Goal: Task Accomplishment & Management: Use online tool/utility

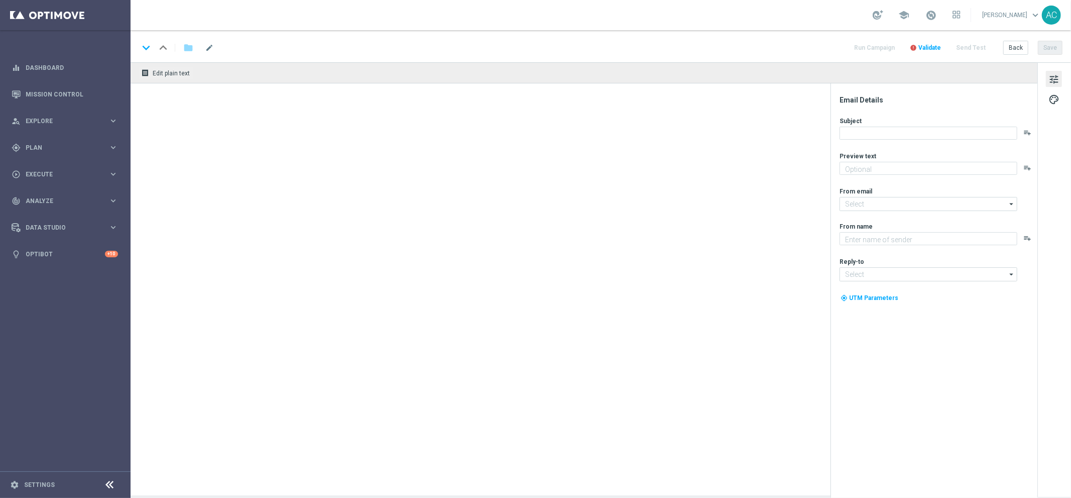
type textarea "Jogue GRÁTIS todas as semanas para ter a chance de ganhar PRÊMIOS INCRÍVEIS!"
type textarea "Lottoland"
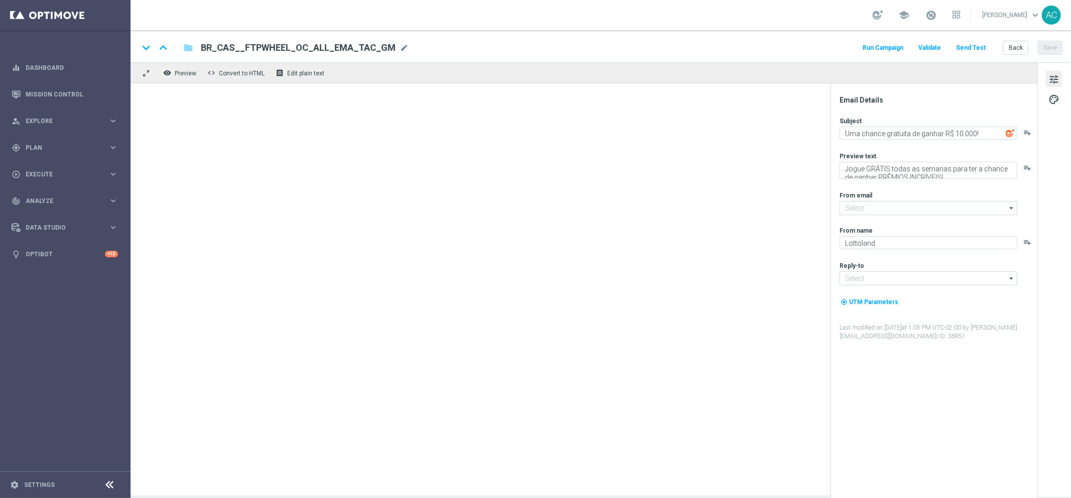
type input "mail@crm.lottoland.bet.br"
type input "contato@lottoland.bet.br"
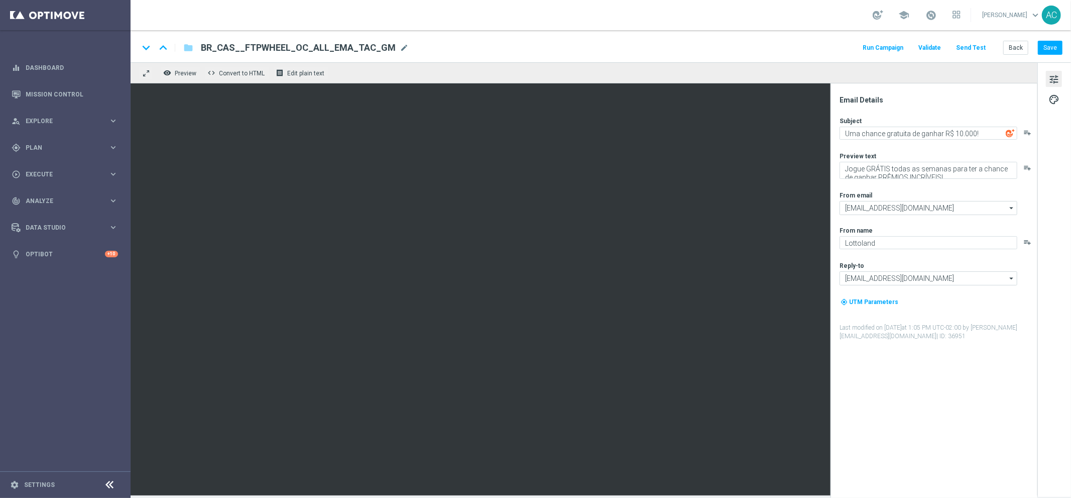
click at [976, 48] on button "Send Test" at bounding box center [970, 48] width 33 height 14
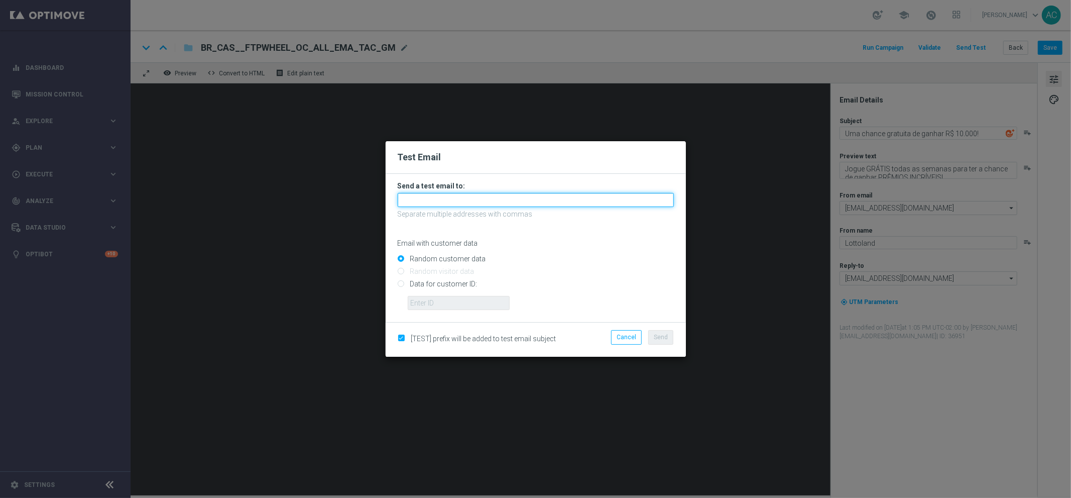
click at [497, 193] on input "text" at bounding box center [536, 200] width 276 height 14
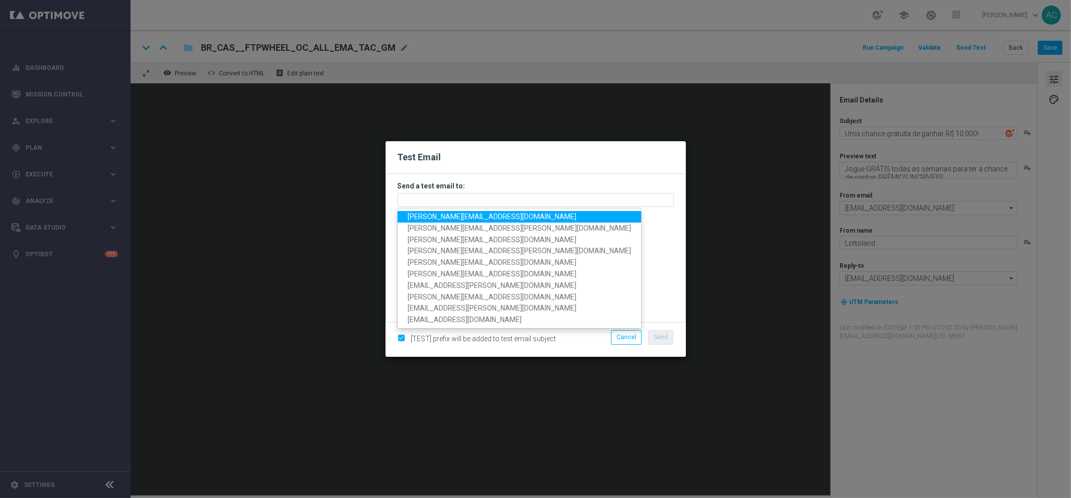
click at [466, 214] on span "adriano.costa@lottoland.com" at bounding box center [492, 216] width 169 height 8
type input "adriano.costa@lottoland.com"
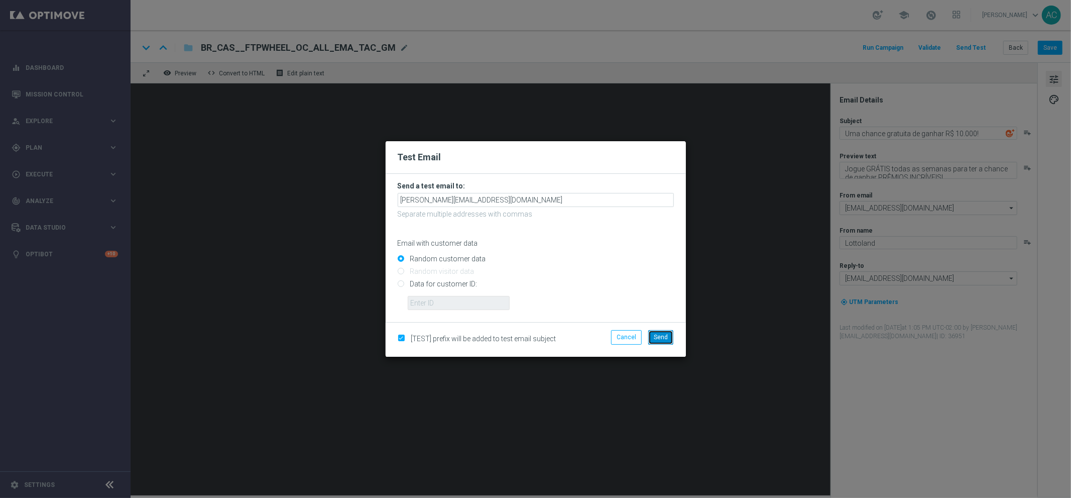
click at [658, 335] on span "Send" at bounding box center [661, 336] width 14 height 7
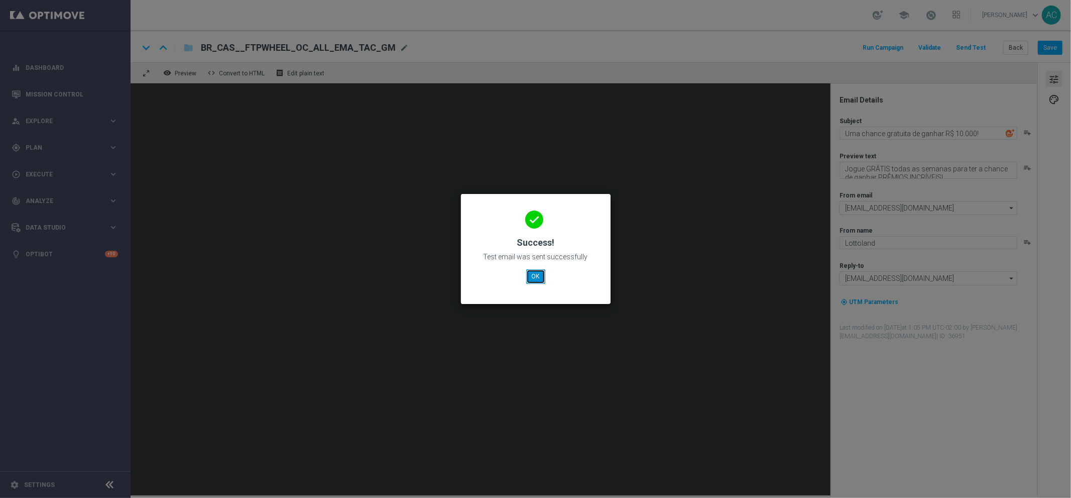
click at [539, 275] on button "OK" at bounding box center [535, 276] width 19 height 14
